Goal: Transaction & Acquisition: Purchase product/service

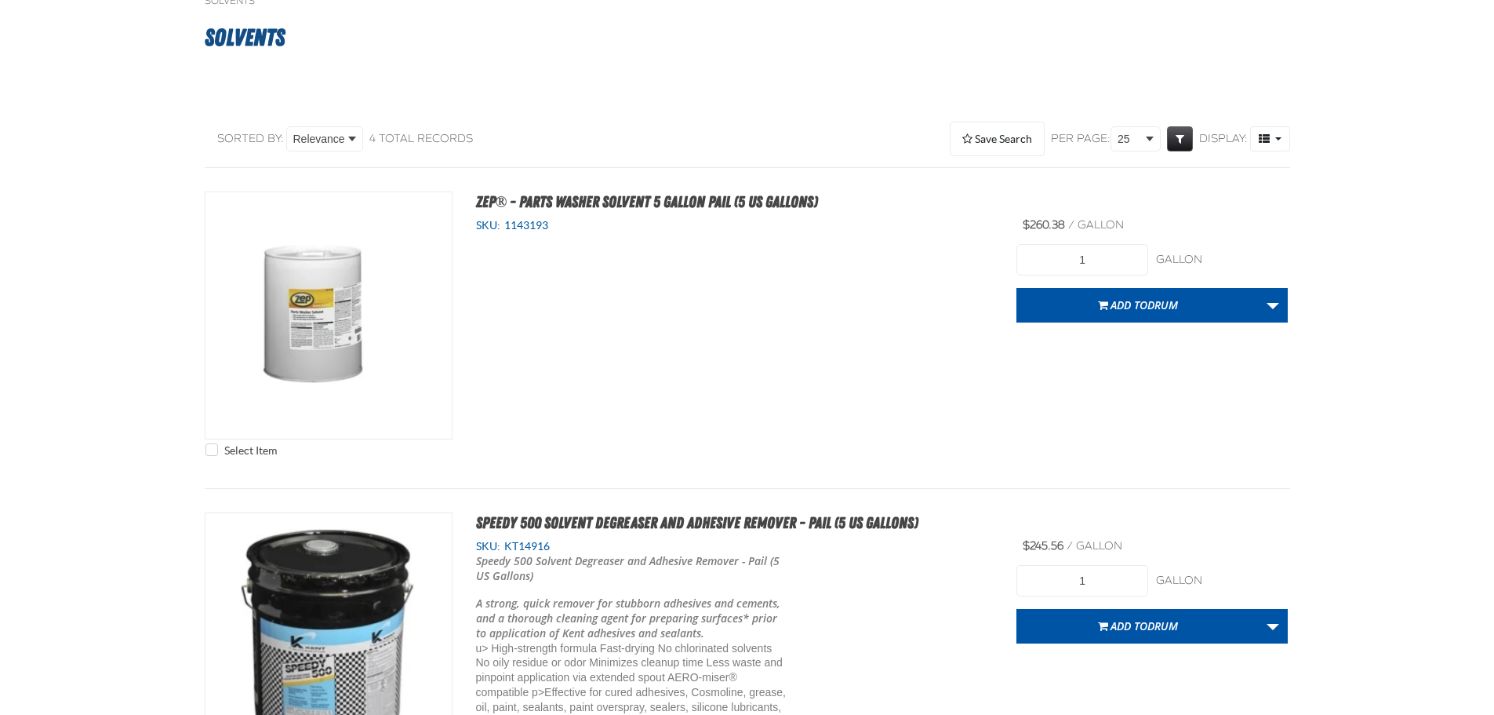
scroll to position [78, 0]
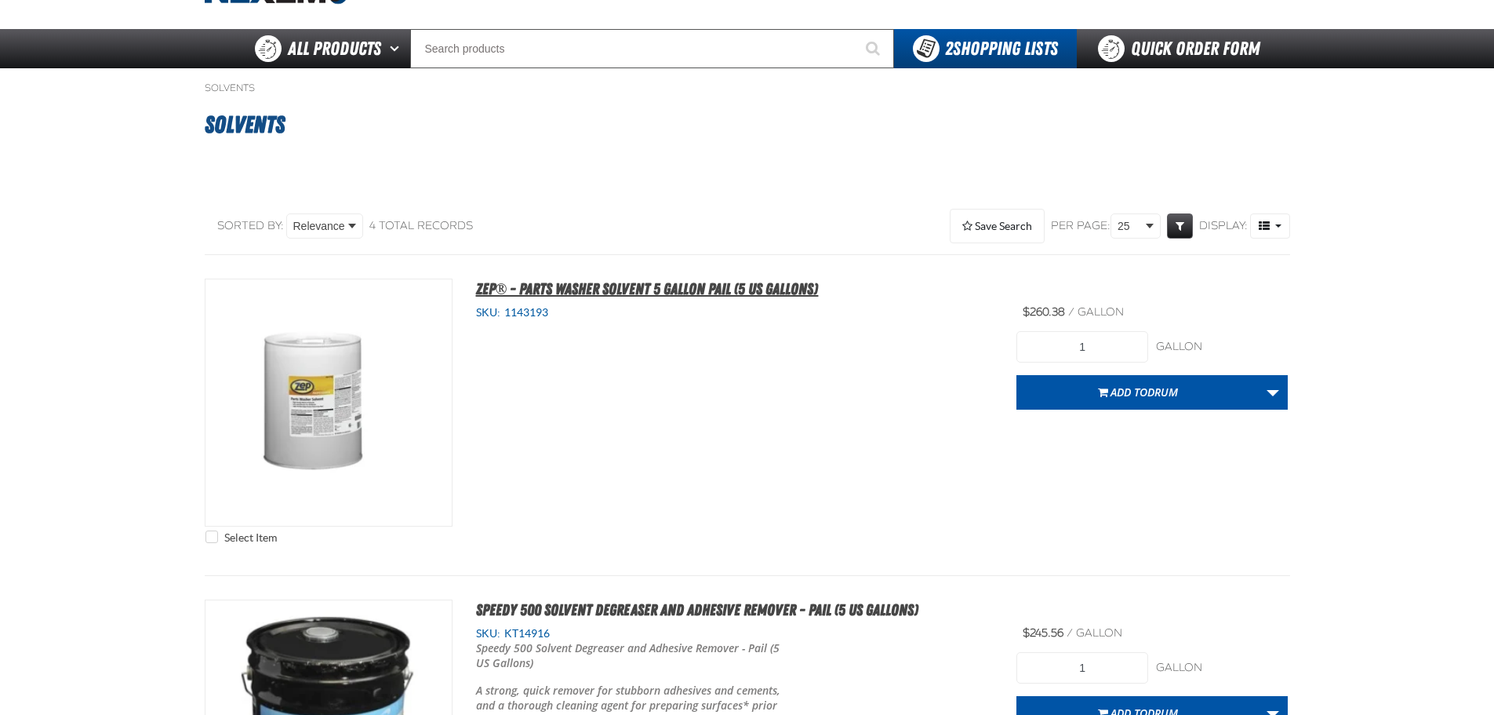
click at [765, 286] on span "Zep® - Parts Washer Solvent 5 gallon pail (5 US Gallons)" at bounding box center [647, 288] width 343 height 19
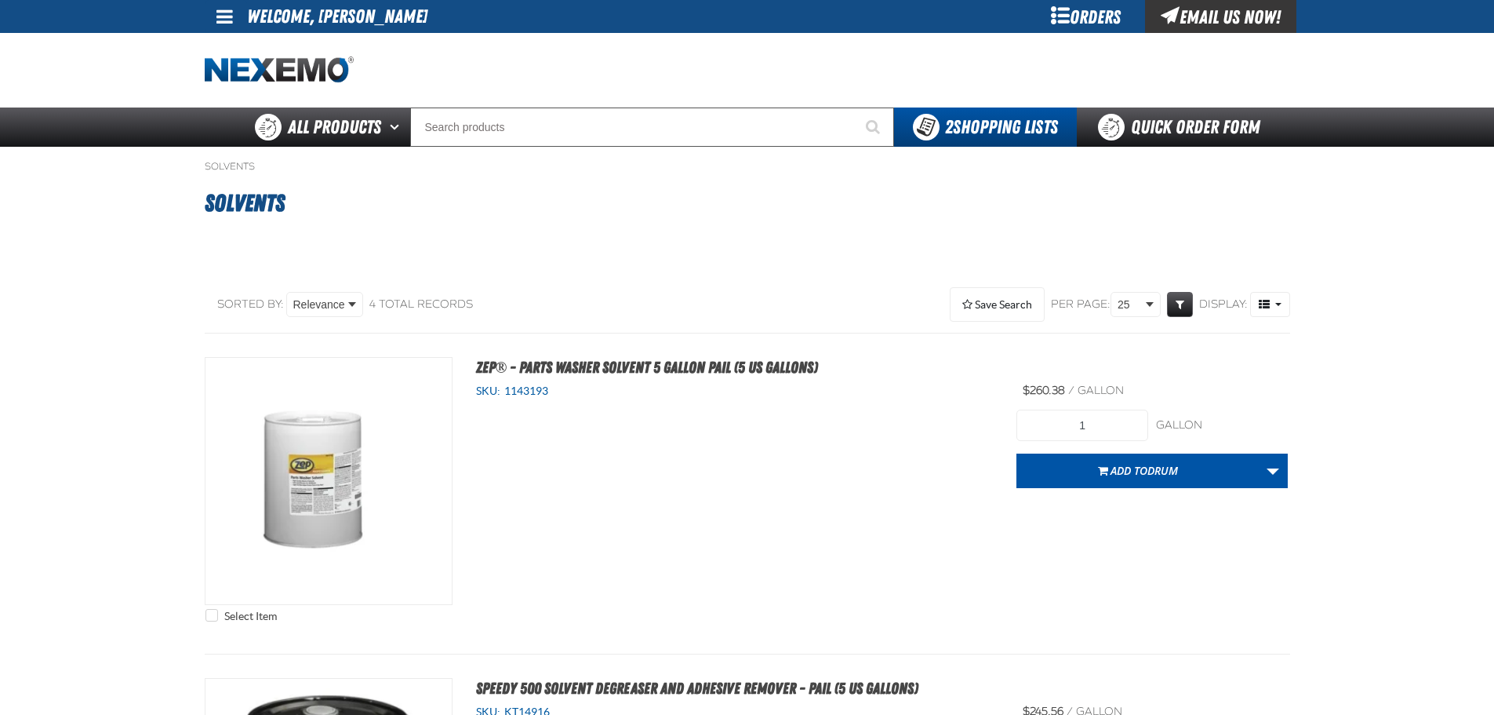
click at [779, 539] on div "Select Item Zep® - Parts Washer Solvent 5 gallon pail (5 US Gallons) SKU: 11431…" at bounding box center [748, 493] width 1086 height 273
